Goal: Task Accomplishment & Management: Manage account settings

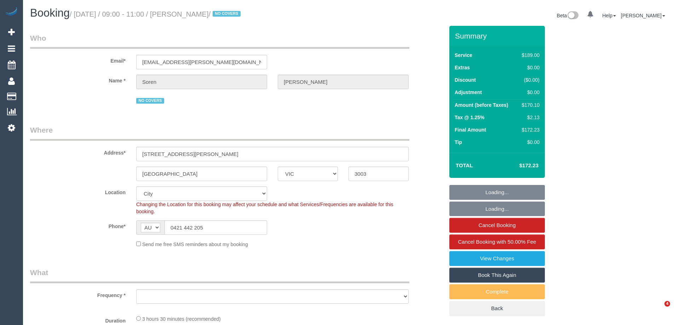
select select "VIC"
select select "string:stripe-pm_1R8Ak02GScqysDRVDO5Pc8JE"
select select "object:689"
select select "number:29"
select select "number:17"
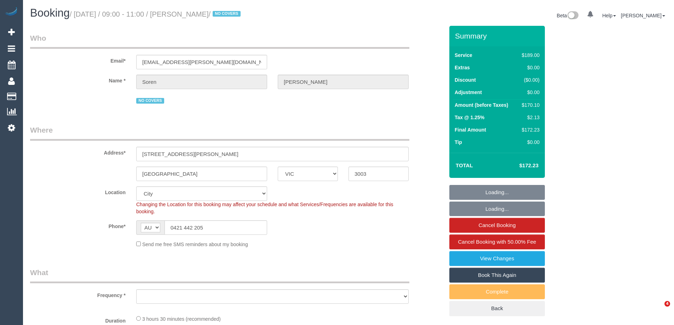
select select "number:21"
select select "number:36"
select select "number:35"
select select "number:12"
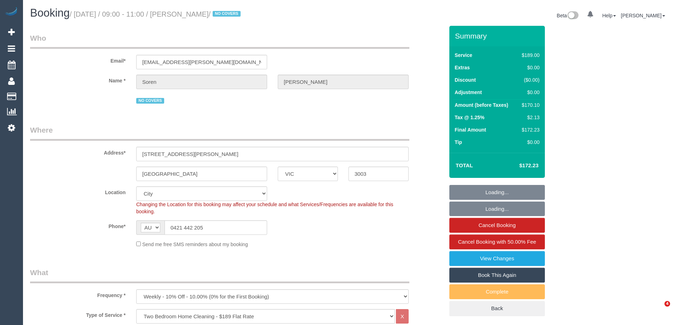
select select "object:1222"
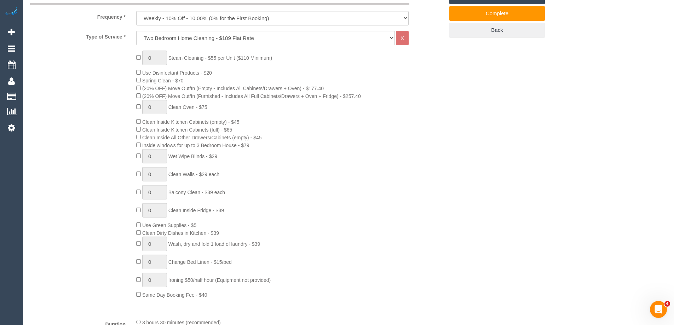
scroll to position [354, 0]
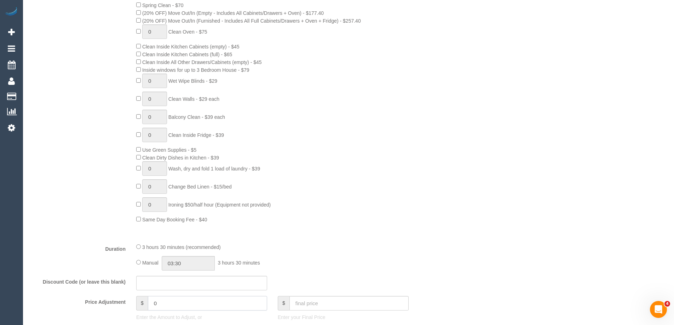
click at [173, 303] on input "0" at bounding box center [207, 303] width 119 height 15
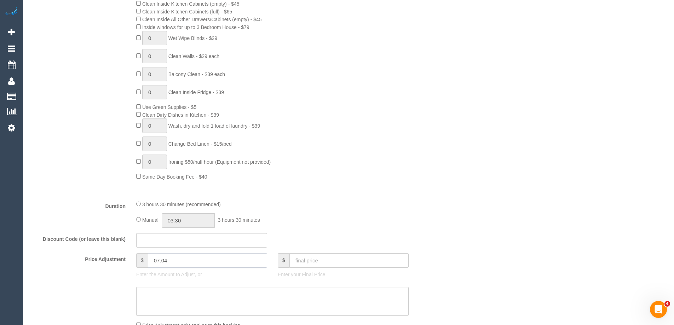
scroll to position [495, 0]
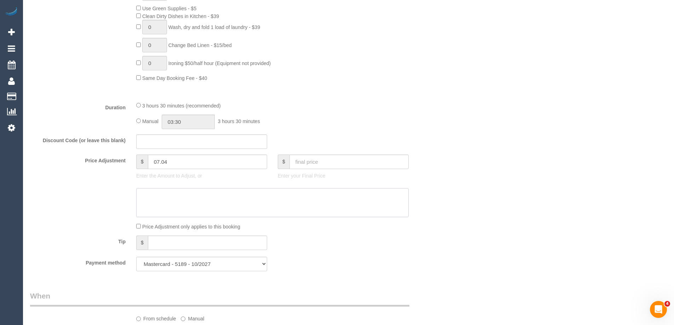
click at [183, 206] on textarea at bounding box center [272, 202] width 272 height 29
type input "7.04"
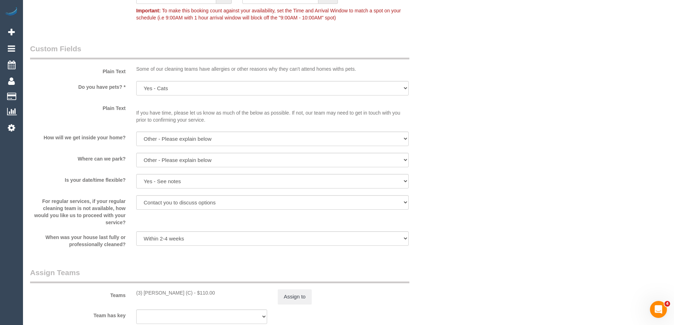
scroll to position [920, 0]
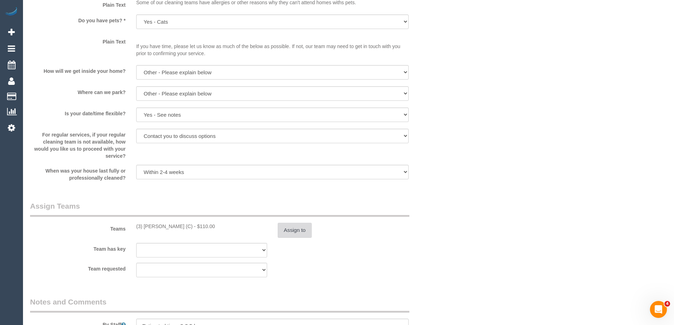
type textarea "$7.04 parking VC"
click at [289, 226] on button "Assign to" at bounding box center [295, 230] width 34 height 15
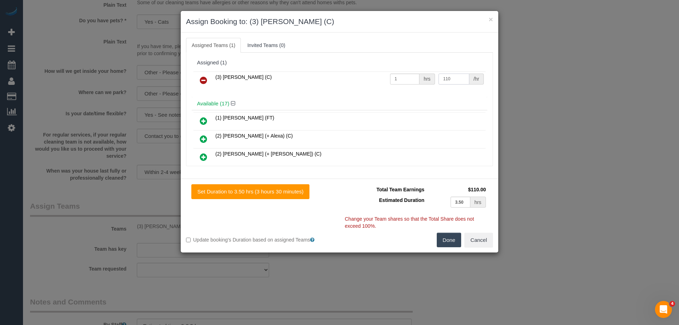
click at [454, 80] on input "110" at bounding box center [454, 79] width 30 height 11
type input "117.04"
click at [450, 239] on button "Done" at bounding box center [449, 240] width 25 height 15
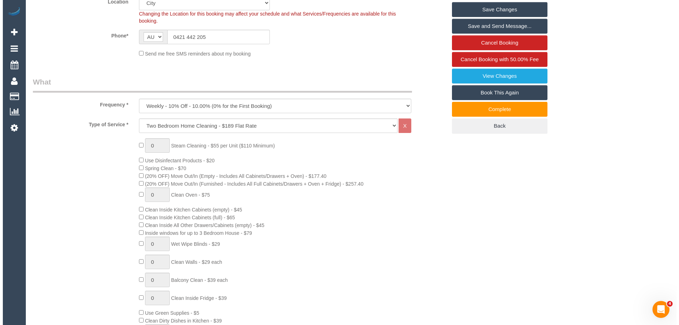
scroll to position [0, 0]
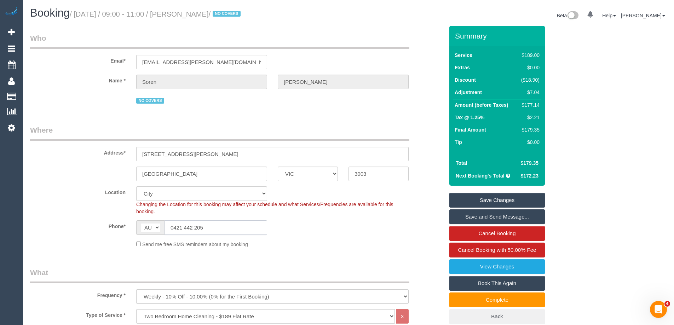
drag, startPoint x: 99, startPoint y: 229, endPoint x: 69, endPoint y: 227, distance: 29.7
click at [70, 228] on div "Phone* AF AL DZ AD AO AI AQ AG AR AM AW AU AT AZ BS BH BD BB BY BE BZ BJ BM BT …" at bounding box center [237, 227] width 425 height 15
drag, startPoint x: 471, startPoint y: 198, endPoint x: 335, endPoint y: 162, distance: 140.6
click at [472, 198] on link "Save Changes" at bounding box center [497, 200] width 96 height 15
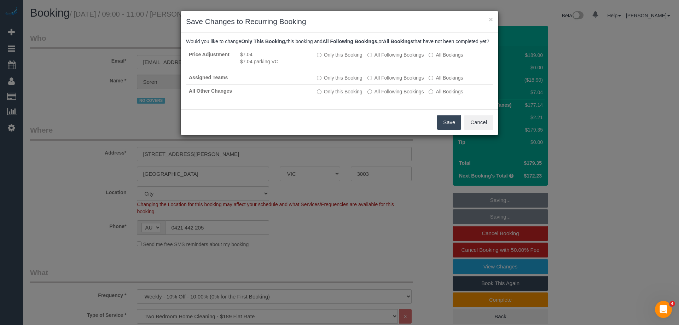
drag, startPoint x: 452, startPoint y: 125, endPoint x: 271, endPoint y: 137, distance: 181.9
click at [452, 125] on button "Save" at bounding box center [449, 122] width 24 height 15
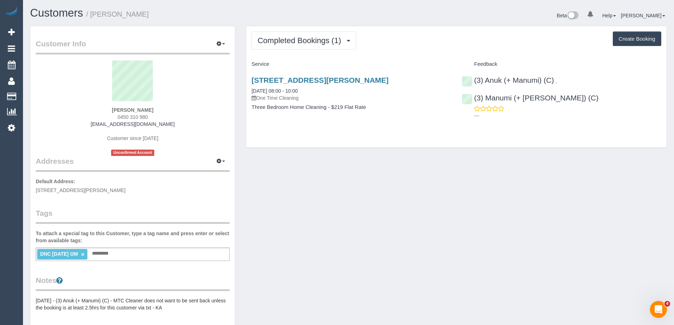
drag, startPoint x: 163, startPoint y: 116, endPoint x: 110, endPoint y: 116, distance: 52.7
click at [110, 116] on div "Reza Maghsoud 0450 310 980 reza_maghsoud@yahoo.com Customer since 2025 Unconfir…" at bounding box center [133, 108] width 194 height 96
copy span "0450 310 980"
click at [344, 128] on div "Completed Bookings (1) Completed Bookings (1) Upcoming Bookings (0) Cancelled B…" at bounding box center [456, 86] width 420 height 121
drag, startPoint x: 115, startPoint y: 119, endPoint x: 103, endPoint y: 119, distance: 11.3
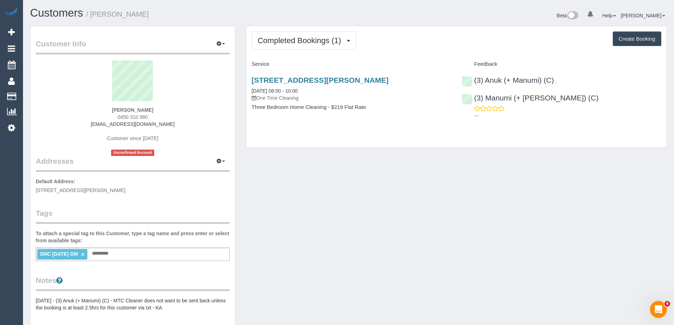
click at [103, 119] on div "Reza Maghsoud 0450 310 980 reza_maghsoud@yahoo.com Customer since 2025 Unconfir…" at bounding box center [133, 108] width 194 height 96
copy span "0450 310 980"
click at [303, 42] on span "Completed Bookings (1)" at bounding box center [301, 40] width 87 height 9
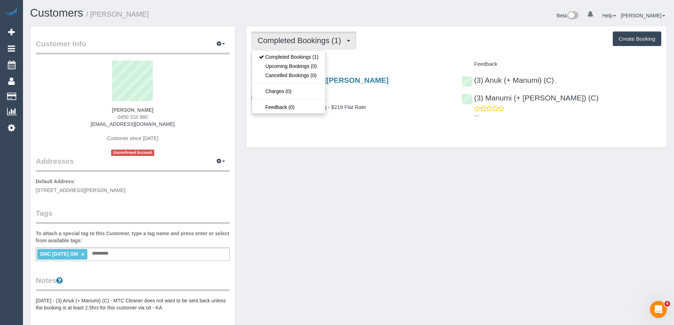
click at [408, 49] on div "Completed Bookings (1) Completed Bookings (1) Upcoming Bookings (0) Cancelled B…" at bounding box center [457, 40] width 410 height 18
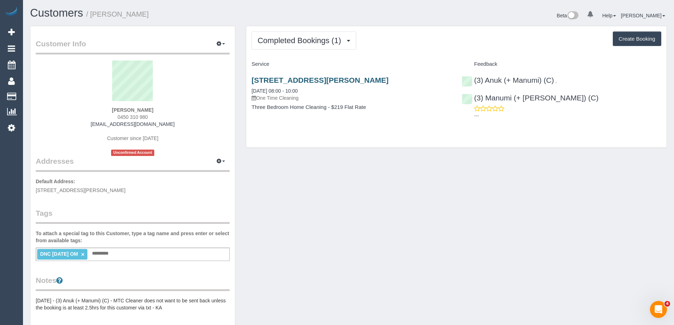
drag, startPoint x: 410, startPoint y: 82, endPoint x: 253, endPoint y: 81, distance: 157.4
click at [253, 81] on h3 "28 Glover Street, Bentleigh East, VIC 3165" at bounding box center [352, 80] width 200 height 8
copy link "28 Glover Street, Bentleigh East, VIC 3165"
click at [254, 210] on div "Customer Info Edit Contact Info Send Message Email Preferences Special Sales Ta…" at bounding box center [348, 267] width 647 height 483
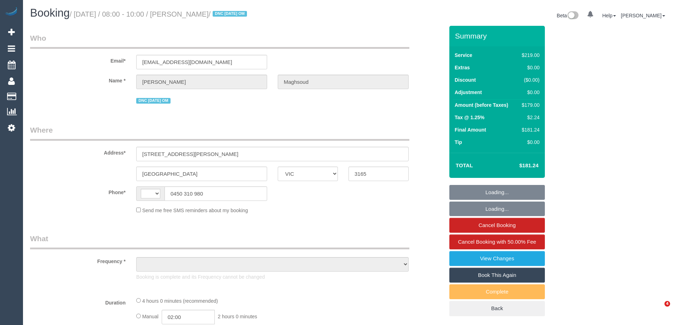
select select "VIC"
select select "string:AU"
select select "object:589"
select select "string:stripe-pm_1S3ouv2GScqysDRVso4q2UBL"
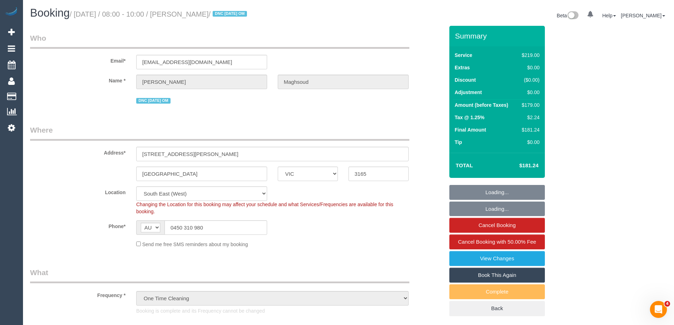
select select "number:28"
select select "number:14"
select select "number:19"
select select "object:841"
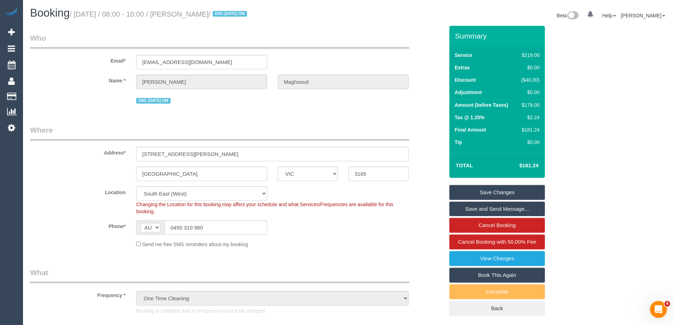
click at [245, 13] on small "/ [DATE] / 08:00 - 10:00 / [PERSON_NAME] / DNC [DATE] OM" at bounding box center [159, 14] width 179 height 8
click at [254, 21] on div "Booking / [DATE] / 08:00 - 10:00 / [PERSON_NAME] / DNC [DATE] OM" at bounding box center [187, 14] width 324 height 15
drag, startPoint x: 246, startPoint y: 12, endPoint x: 197, endPoint y: 13, distance: 49.2
click at [197, 13] on small "/ [DATE] / 08:00 - 10:00 / [PERSON_NAME] / DNC [DATE] OM" at bounding box center [159, 14] width 179 height 8
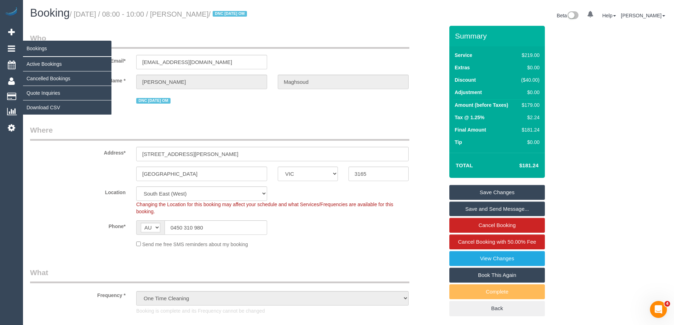
copy small "[PERSON_NAME]"
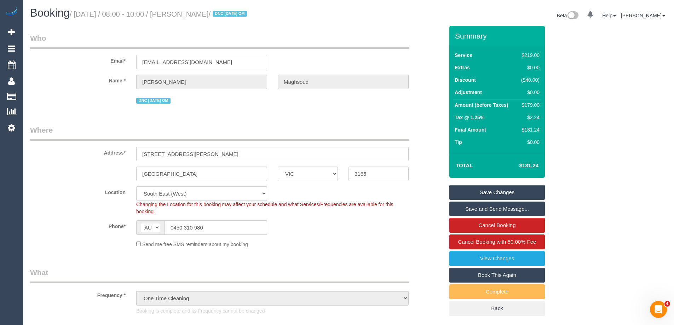
drag, startPoint x: 124, startPoint y: 65, endPoint x: 117, endPoint y: 66, distance: 7.4
click at [117, 66] on div "Email* [EMAIL_ADDRESS][DOMAIN_NAME]" at bounding box center [237, 51] width 425 height 36
